Goal: Task Accomplishment & Management: Complete application form

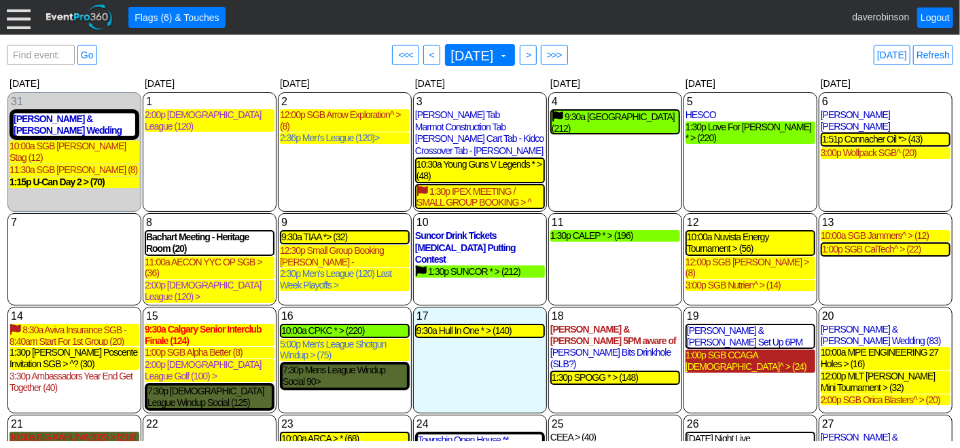
scroll to position [75, 0]
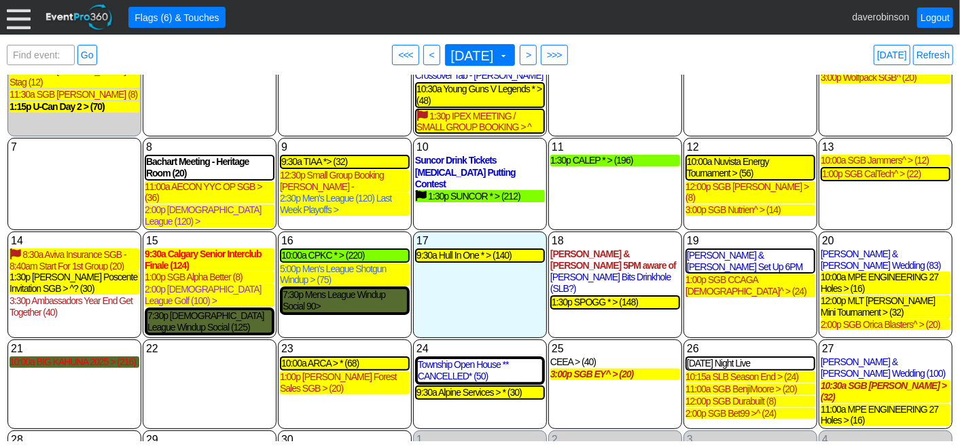
click at [25, 23] on div at bounding box center [19, 17] width 24 height 24
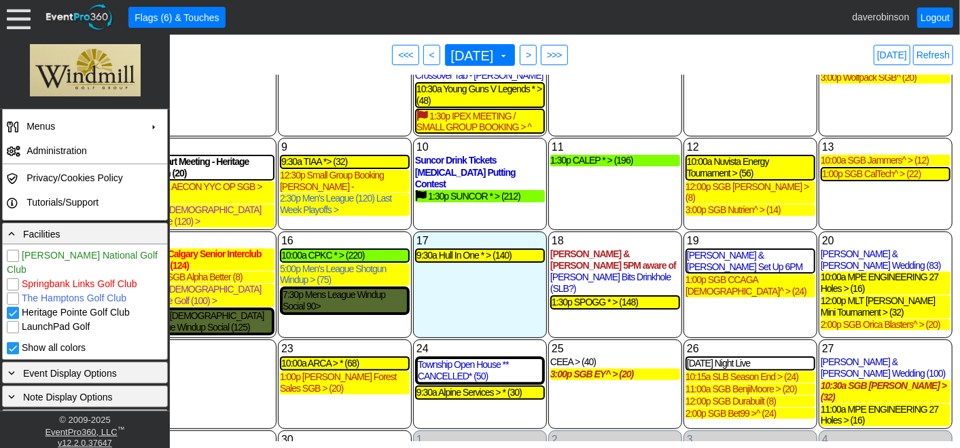
scroll to position [281, 0]
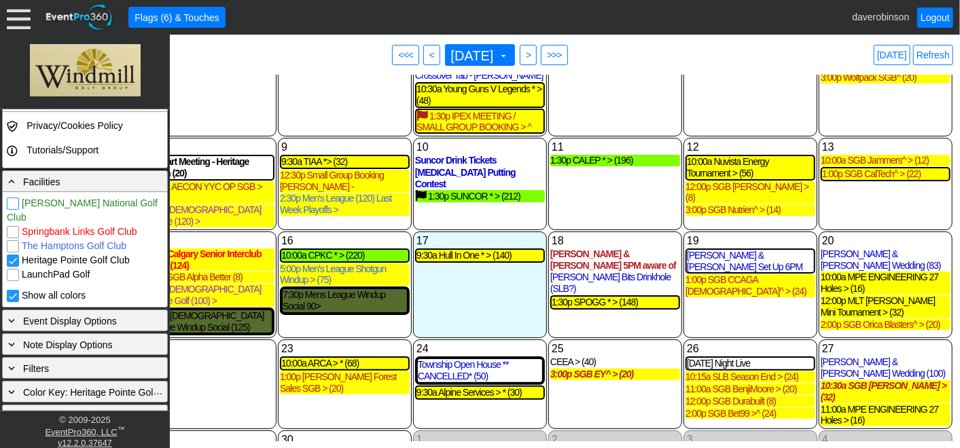
click at [13, 202] on input "[PERSON_NAME] National Golf Club" at bounding box center [14, 205] width 14 height 14
checkbox input "true"
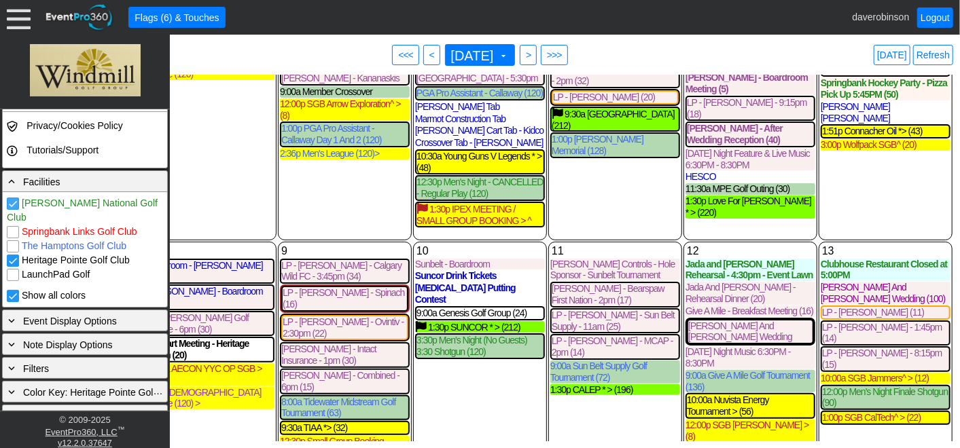
scroll to position [0, 0]
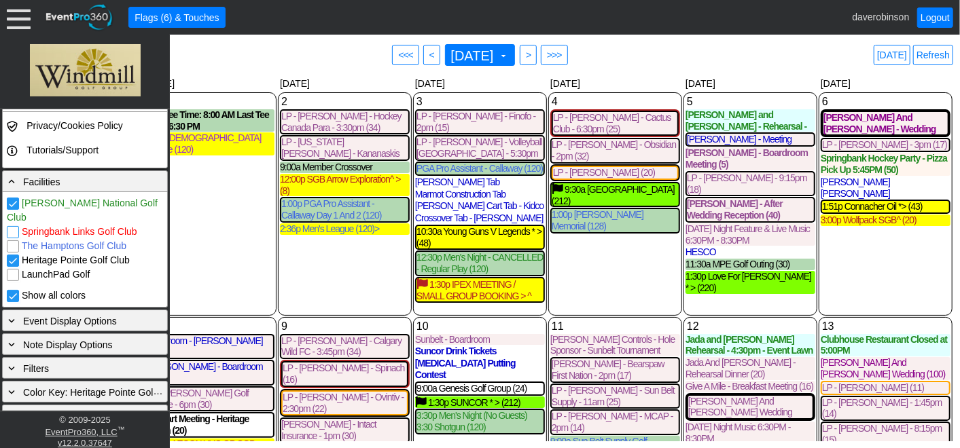
click at [14, 227] on input "Springbank Links Golf Club" at bounding box center [14, 234] width 14 height 14
checkbox input "true"
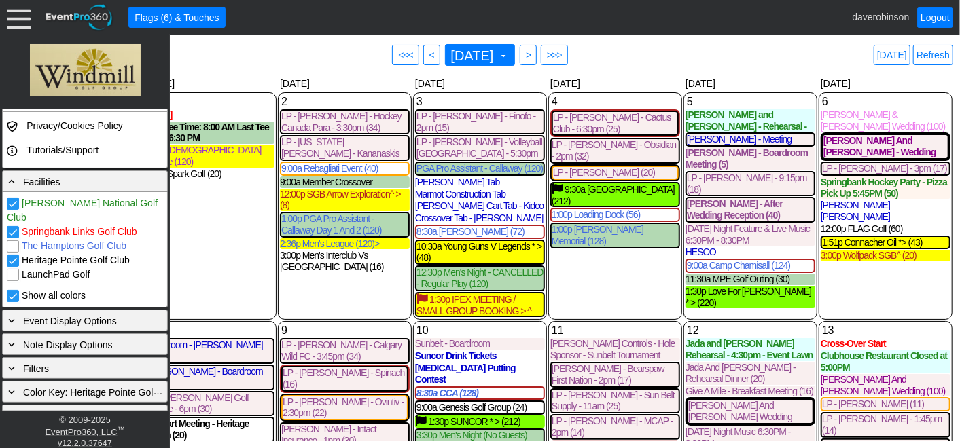
click at [15, 241] on input "The Hamptons Golf Club" at bounding box center [14, 248] width 14 height 14
checkbox input "true"
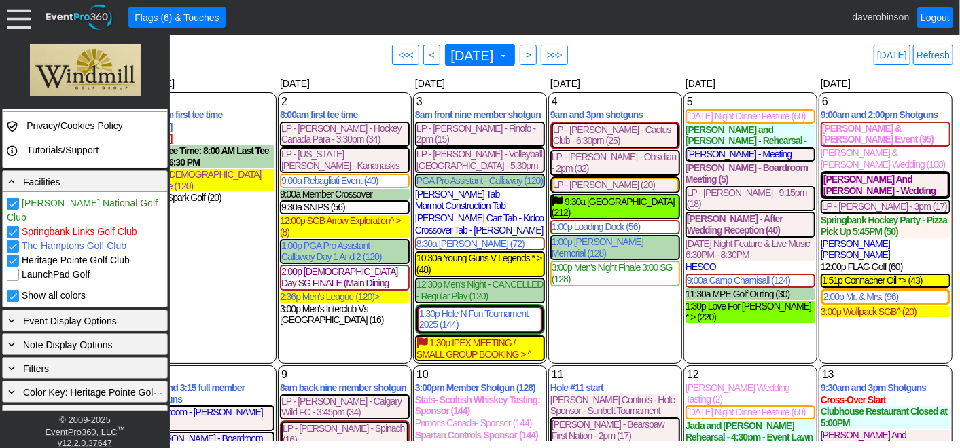
click at [12, 270] on input "LaunchPad Golf" at bounding box center [14, 277] width 14 height 14
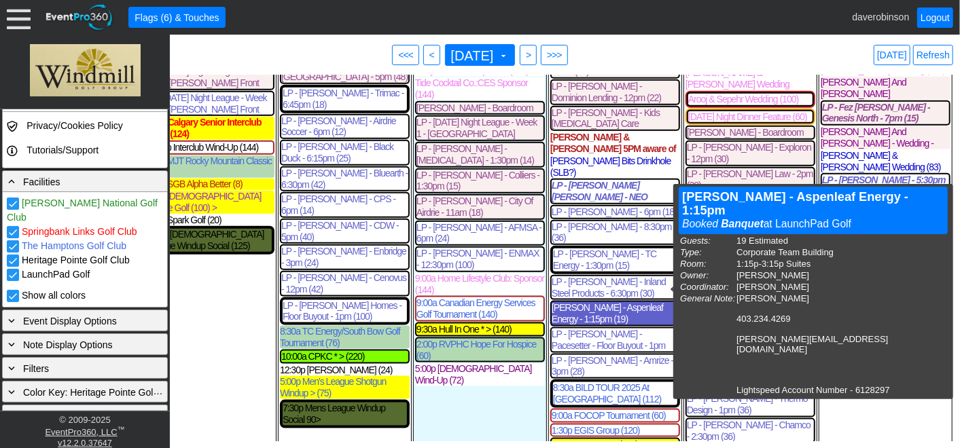
scroll to position [906, 0]
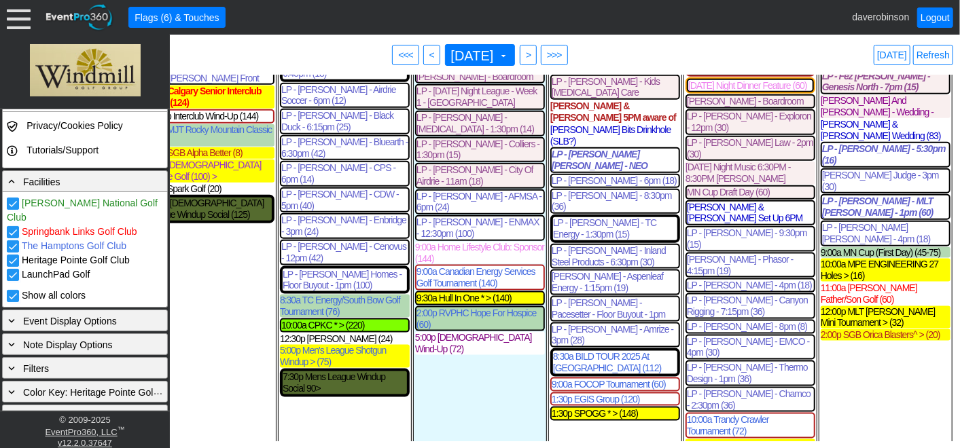
click at [14, 270] on input "LaunchPad Golf" at bounding box center [14, 277] width 14 height 14
checkbox input "false"
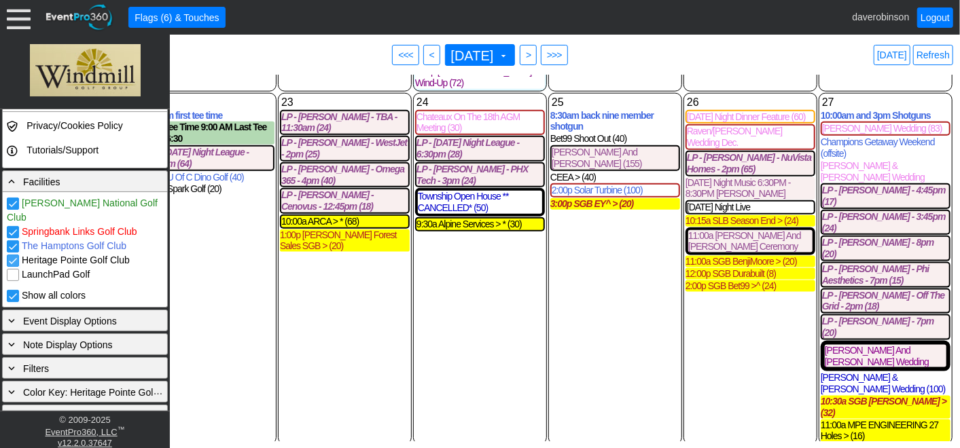
scroll to position [0, 0]
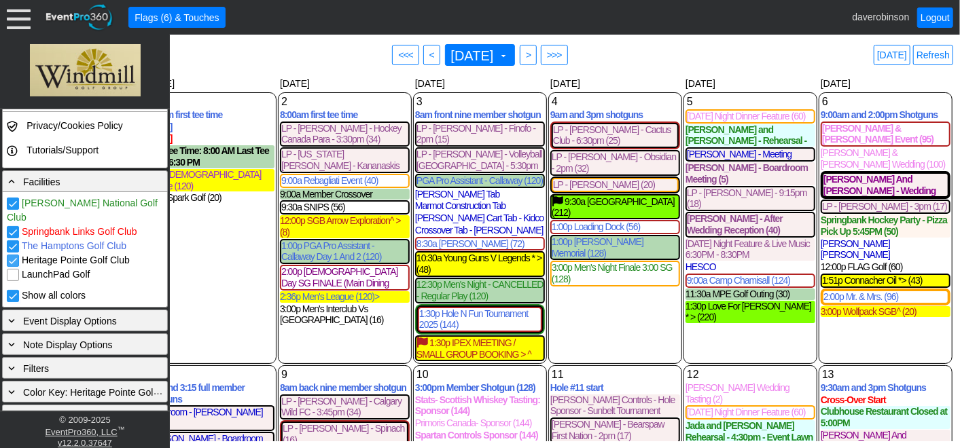
click at [14, 255] on input "Heritage Pointe Golf Club" at bounding box center [14, 262] width 14 height 14
checkbox input "false"
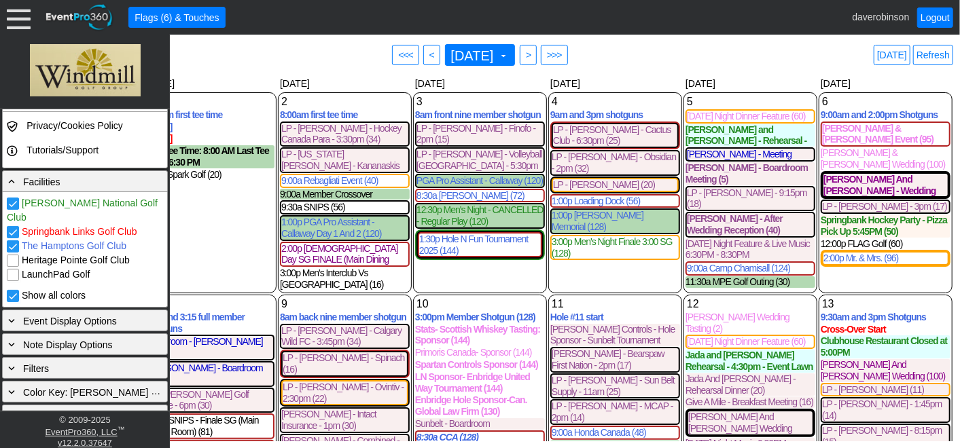
click at [19, 241] on input "The Hamptons Golf Club" at bounding box center [14, 248] width 14 height 14
checkbox input "false"
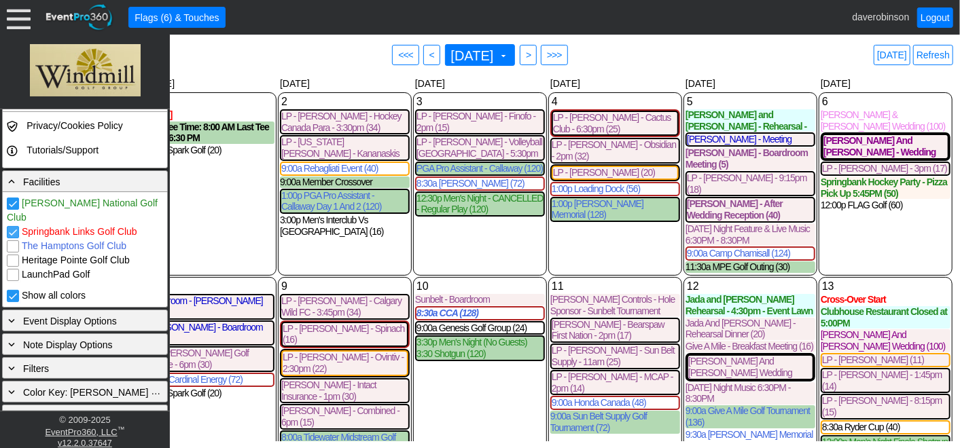
click at [19, 227] on input "Springbank Links Golf Club" at bounding box center [14, 234] width 14 height 14
checkbox input "false"
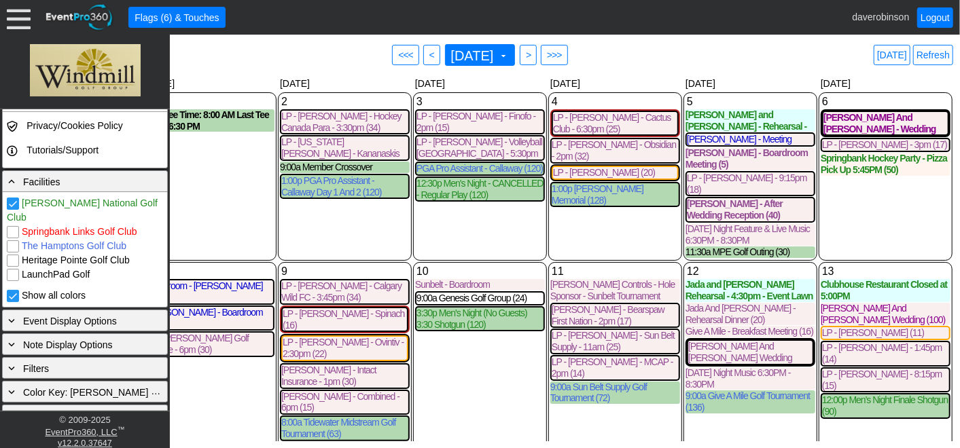
click at [14, 201] on input "[PERSON_NAME] National Golf Club" at bounding box center [14, 205] width 14 height 14
checkbox input "false"
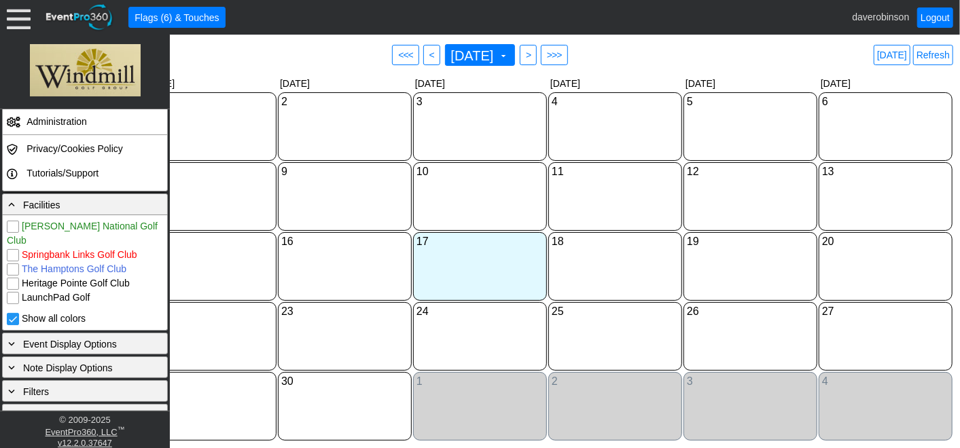
click at [14, 279] on input "Heritage Pointe Golf Club" at bounding box center [14, 286] width 14 height 14
checkbox input "true"
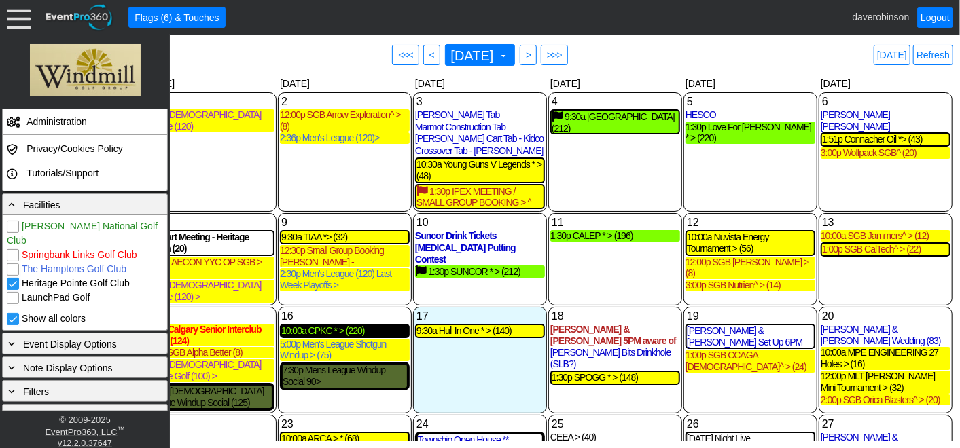
click at [338, 325] on div "10:00a CPKC * > (220)" at bounding box center [344, 331] width 127 height 12
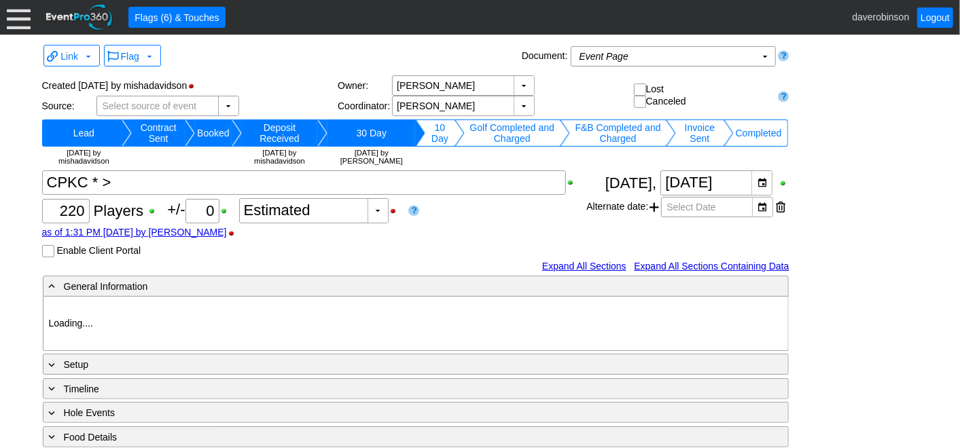
type input "Heritage Pointe Golf Club"
type input "Corporate Tournament"
type input "Scramble"
type input "Shotgun"
type input "Black"
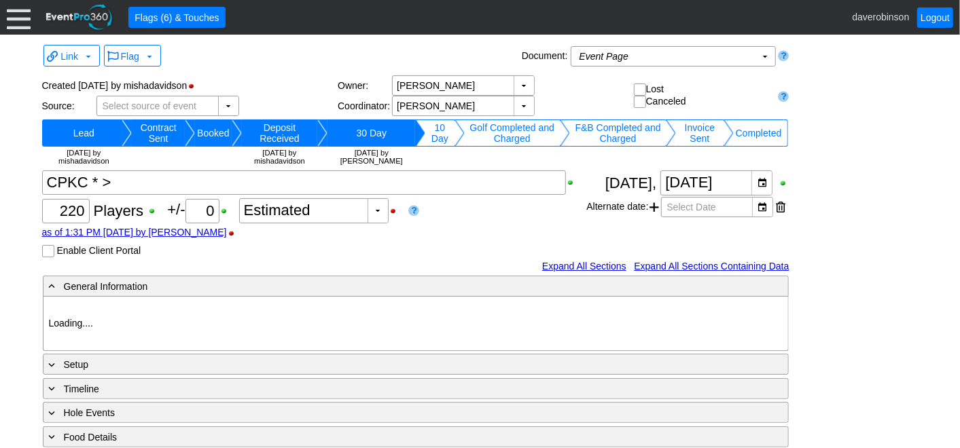
type input "Red"
type input "1115374"
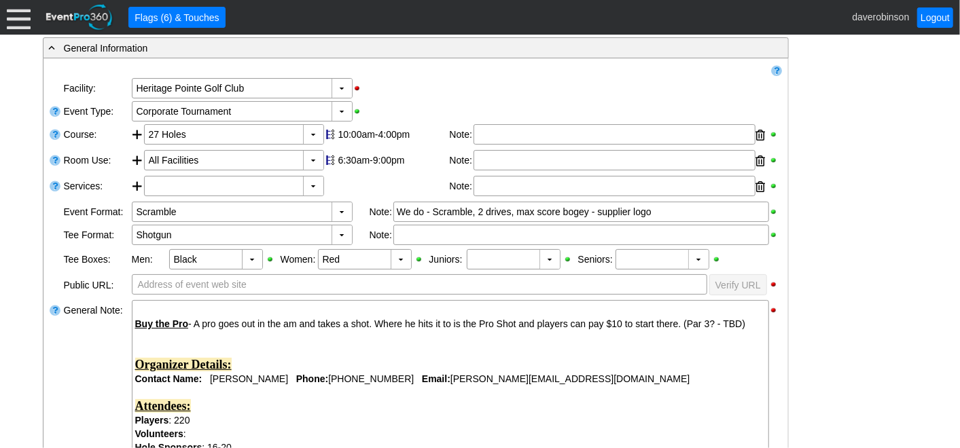
scroll to position [75, 0]
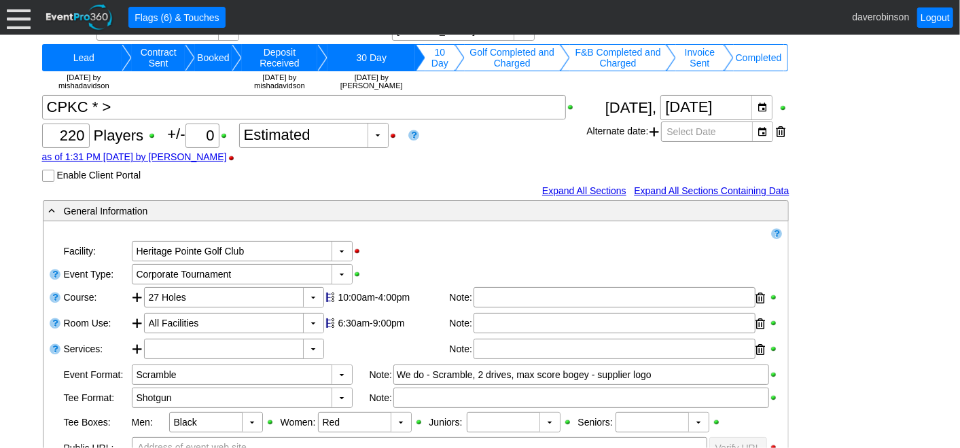
click at [709, 50] on td "Invoice Sent" at bounding box center [699, 57] width 47 height 27
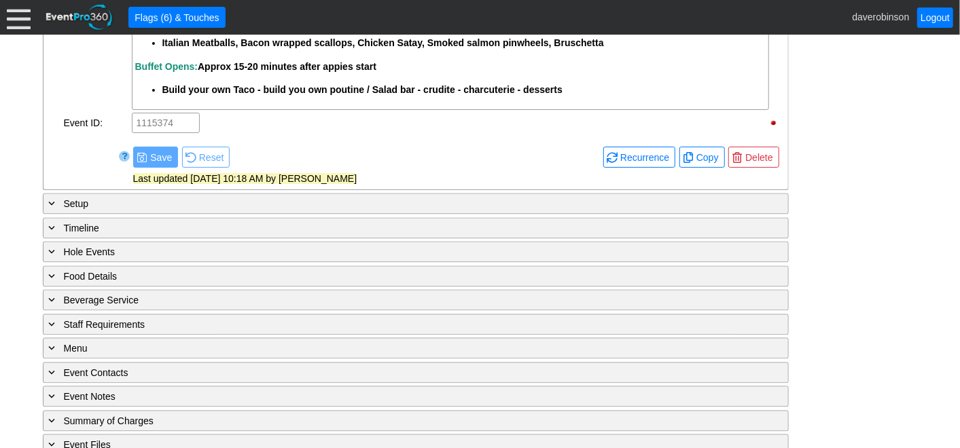
scroll to position [1564, 0]
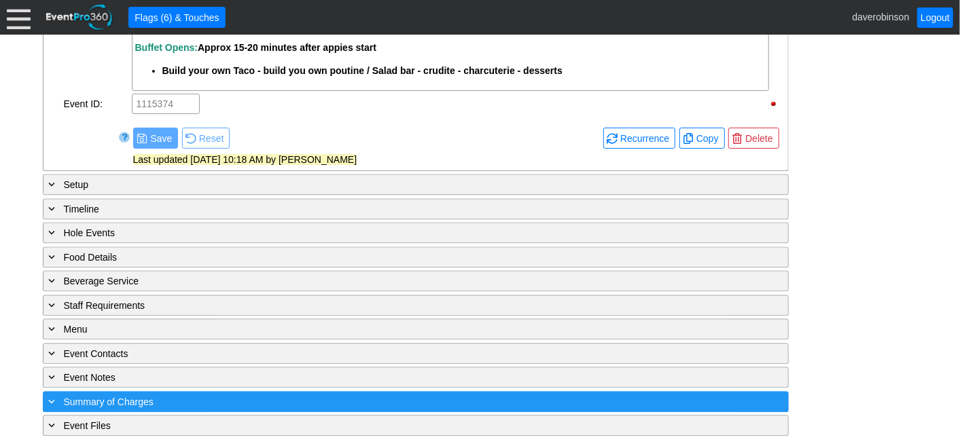
click at [59, 399] on div "+ Summary of Charges" at bounding box center [387, 402] width 683 height 16
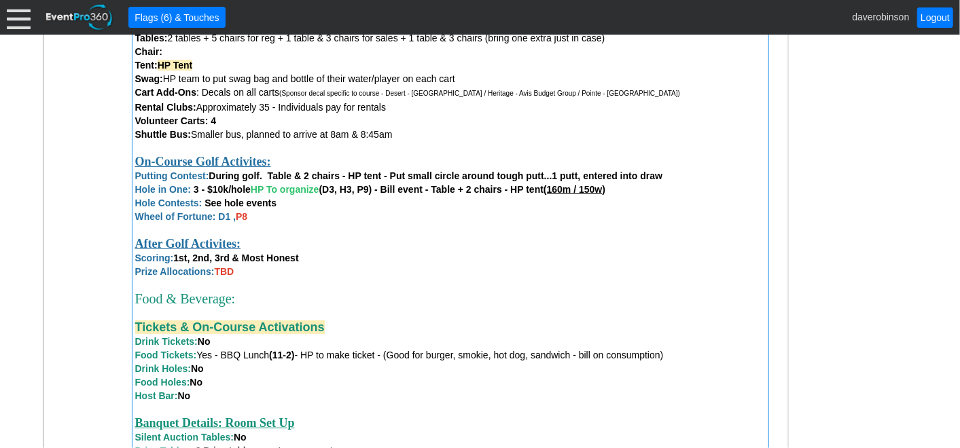
scroll to position [764, 0]
